Goal: Task Accomplishment & Management: Use online tool/utility

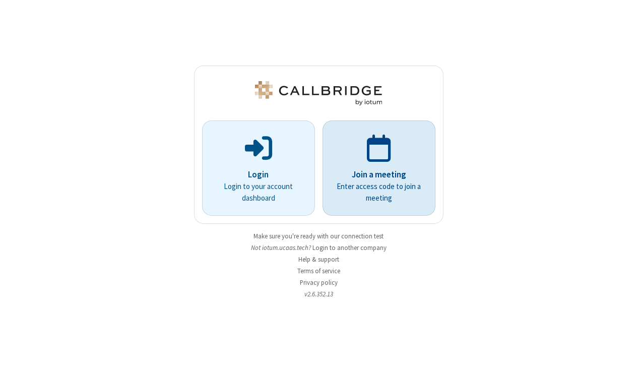
click at [367, 193] on p "Enter access code to join a meeting" at bounding box center [379, 192] width 85 height 23
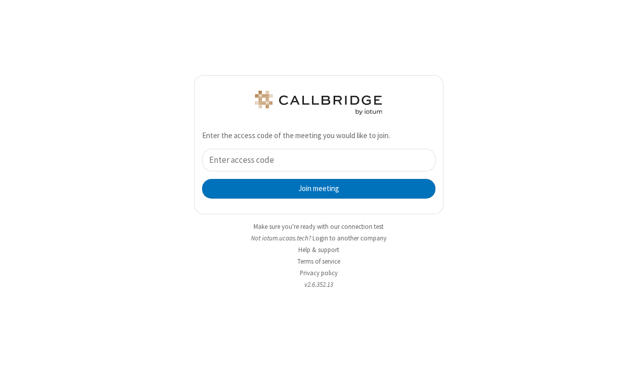
click at [350, 239] on button "Login to another company" at bounding box center [350, 239] width 74 height 10
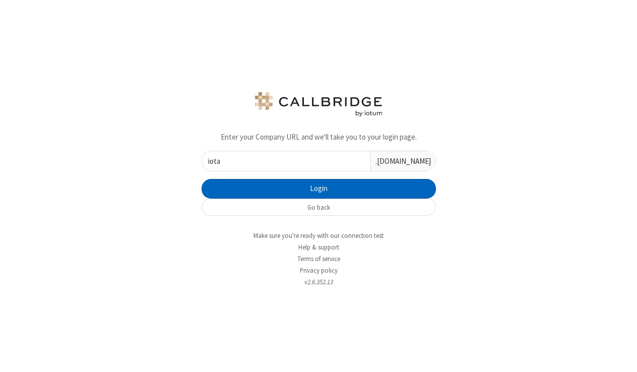
click at [335, 192] on button "Login" at bounding box center [319, 189] width 235 height 20
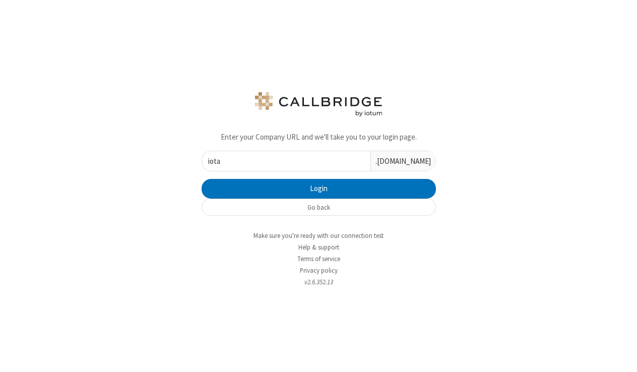
click at [309, 159] on input "iota" at bounding box center [286, 161] width 168 height 20
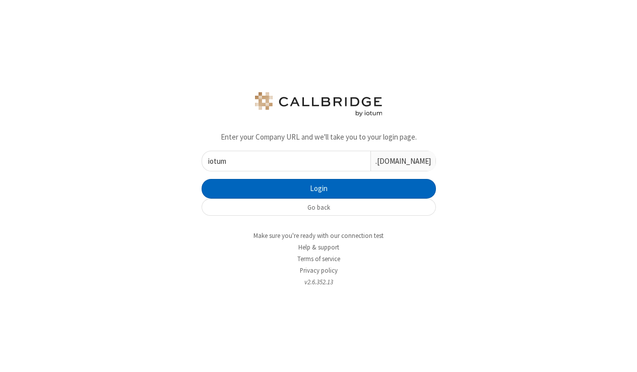
type input "iotum"
click at [334, 194] on button "Login" at bounding box center [319, 189] width 235 height 20
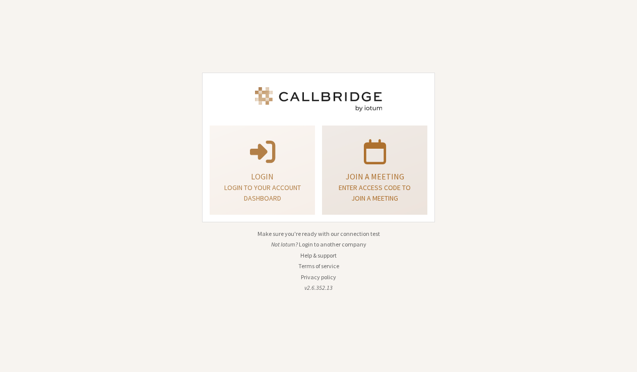
click at [355, 195] on p "Enter access code to join a meeting" at bounding box center [375, 193] width 80 height 21
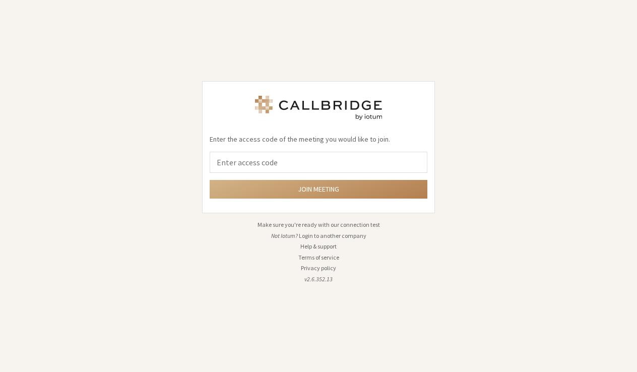
click at [355, 173] on input "tel" at bounding box center [319, 162] width 218 height 21
type input "9168685"
click at [319, 189] on button "Join meeting" at bounding box center [319, 189] width 218 height 19
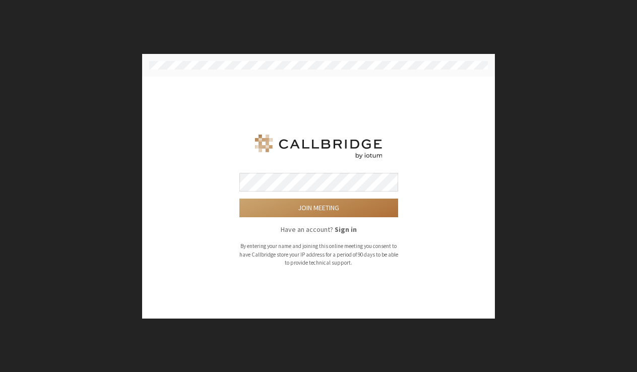
click at [328, 211] on button "Join meeting" at bounding box center [319, 208] width 159 height 19
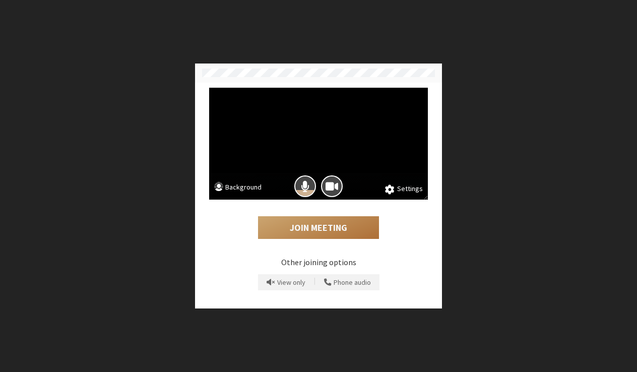
click at [321, 234] on button "Join Meeting" at bounding box center [318, 227] width 121 height 23
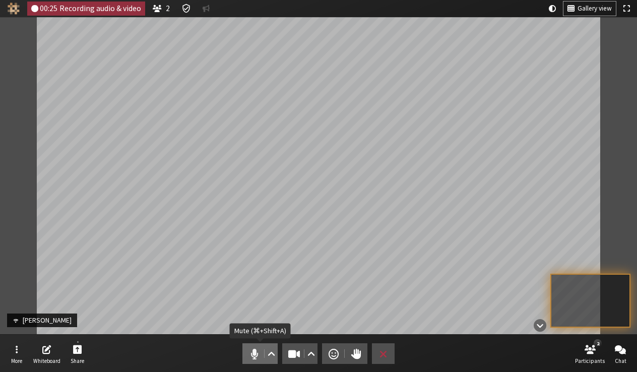
click at [255, 349] on span "Mute (⌘+Shift+A)" at bounding box center [255, 354] width 14 height 14
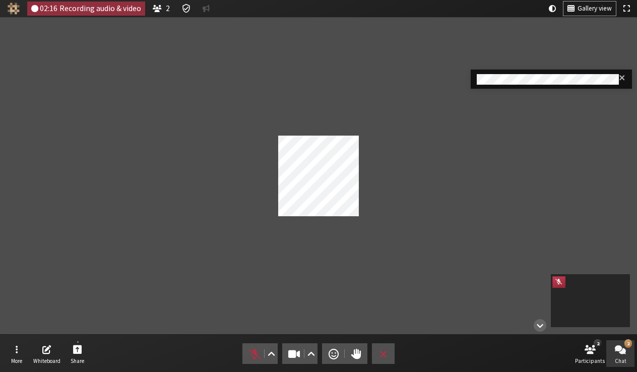
click at [624, 357] on button "2 Chat" at bounding box center [621, 353] width 28 height 27
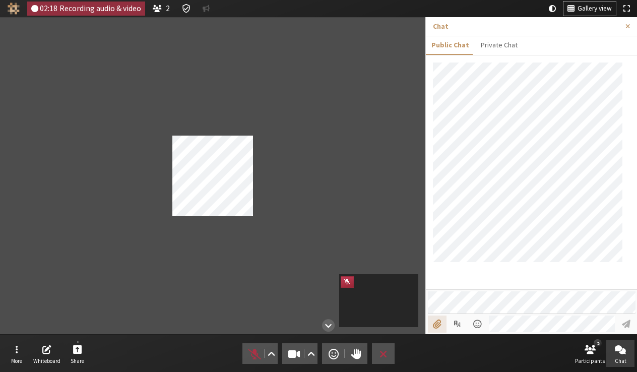
click at [443, 328] on input "File picker" at bounding box center [437, 324] width 19 height 17
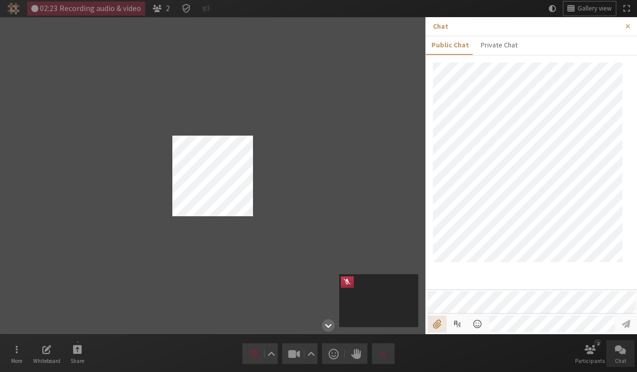
type input "C:\fakepath\active.png"
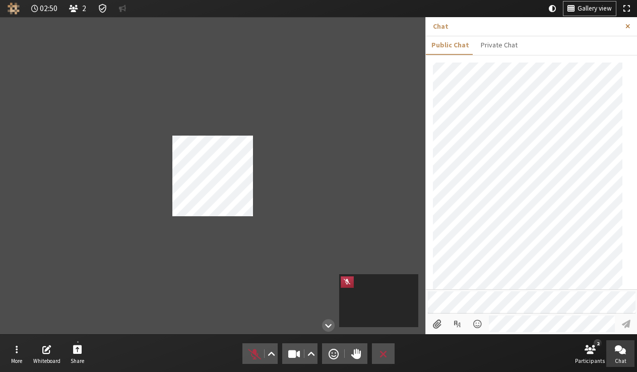
click at [629, 25] on span "Close sidebar" at bounding box center [628, 27] width 5 height 8
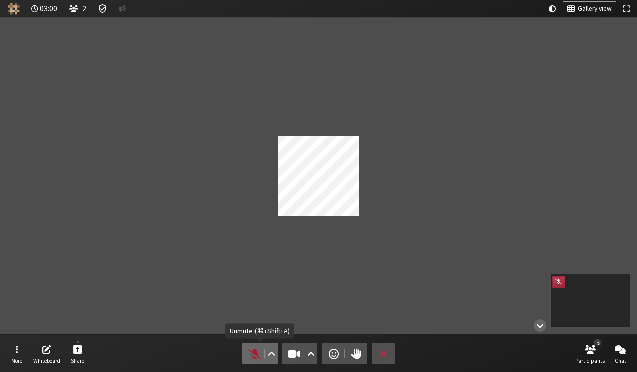
click at [245, 357] on button "Audio" at bounding box center [260, 353] width 35 height 21
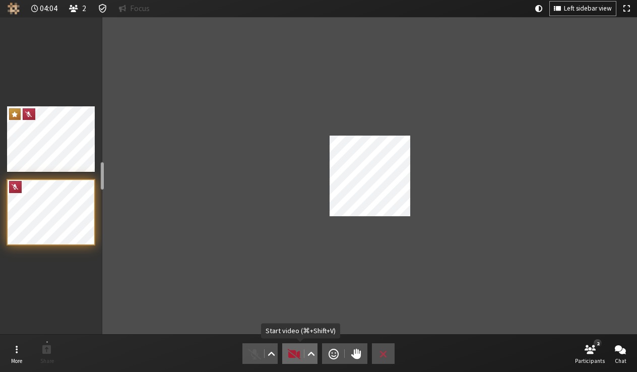
click at [297, 355] on span "Start video (⌘+Shift+V)" at bounding box center [294, 354] width 14 height 14
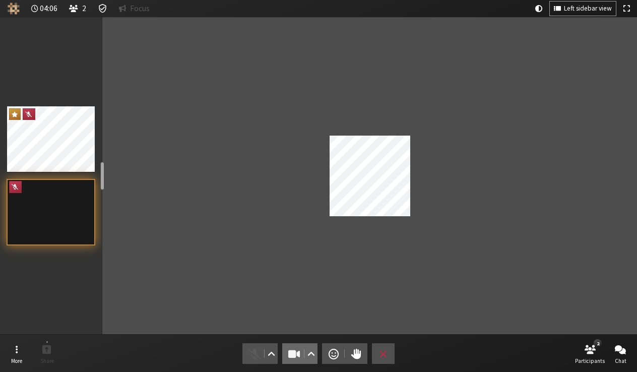
click at [297, 355] on span "Stop video (⌘+Shift+V)" at bounding box center [294, 354] width 14 height 14
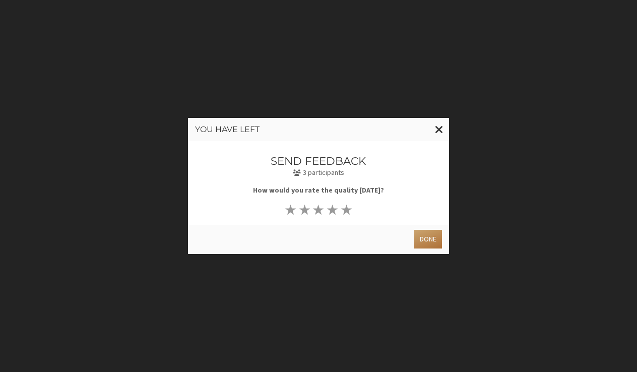
click at [424, 242] on button "Done" at bounding box center [429, 239] width 28 height 19
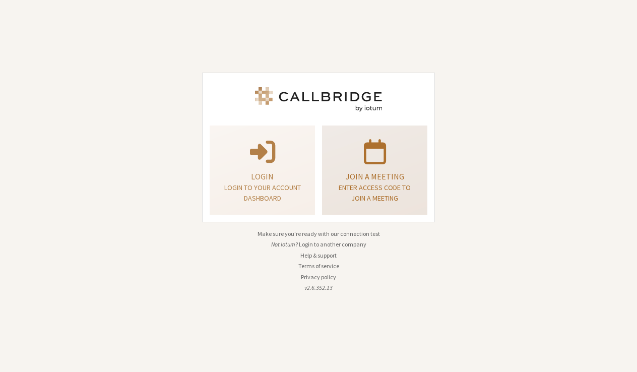
click at [346, 179] on p "Join a meeting" at bounding box center [375, 176] width 80 height 12
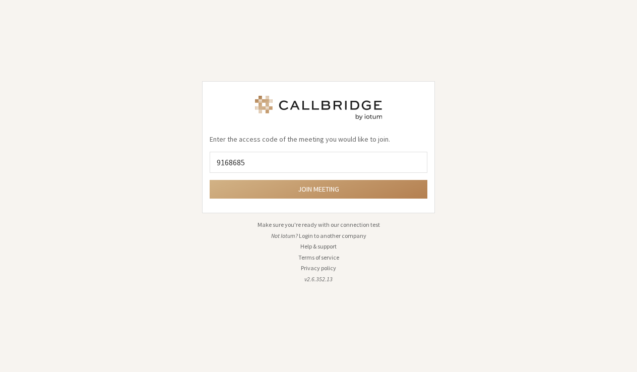
type input "9168685"
click at [319, 189] on button "Join meeting" at bounding box center [319, 189] width 218 height 19
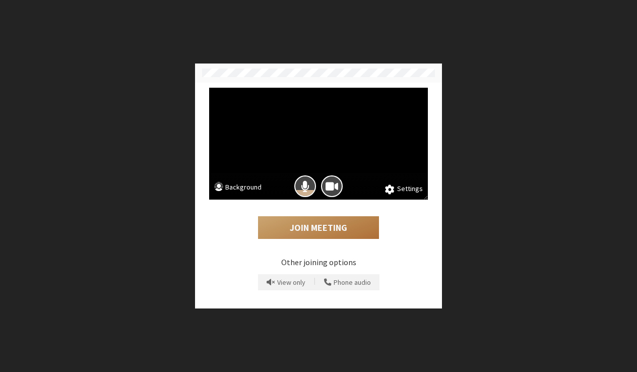
click at [356, 237] on button "Join Meeting" at bounding box center [318, 227] width 121 height 23
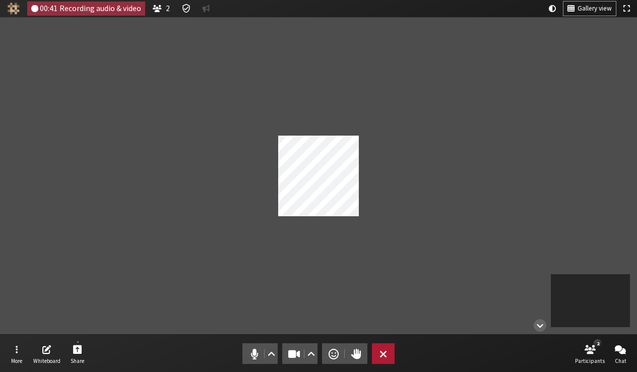
click at [383, 364] on button "Leave" at bounding box center [383, 353] width 23 height 21
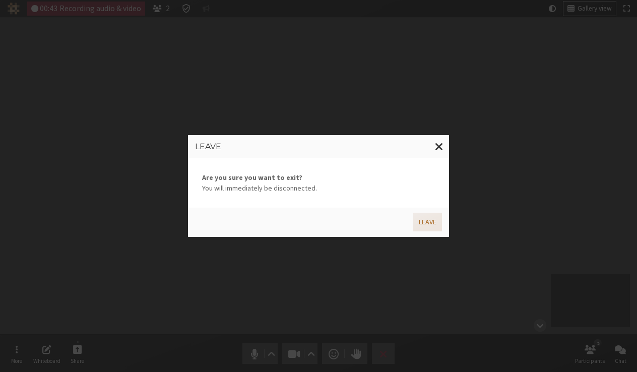
click at [433, 219] on button "Leave" at bounding box center [428, 222] width 29 height 19
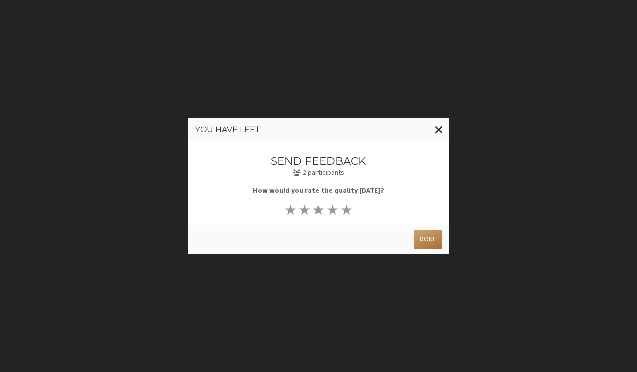
click at [428, 236] on button "Done" at bounding box center [429, 239] width 28 height 19
